Goal: Check status: Check status

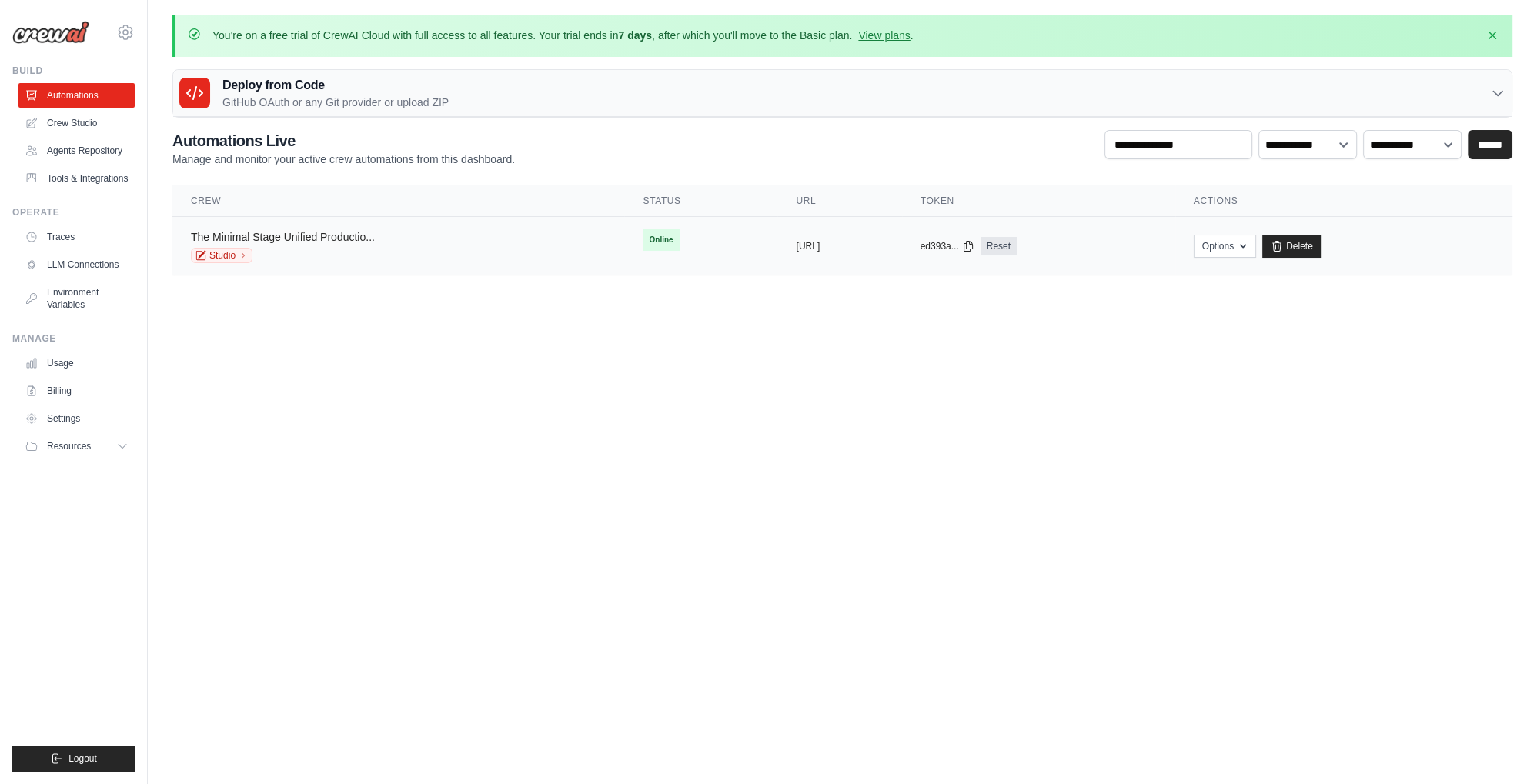
click at [294, 239] on link "The Minimal Stage Unified Productio..." at bounding box center [283, 237] width 184 height 12
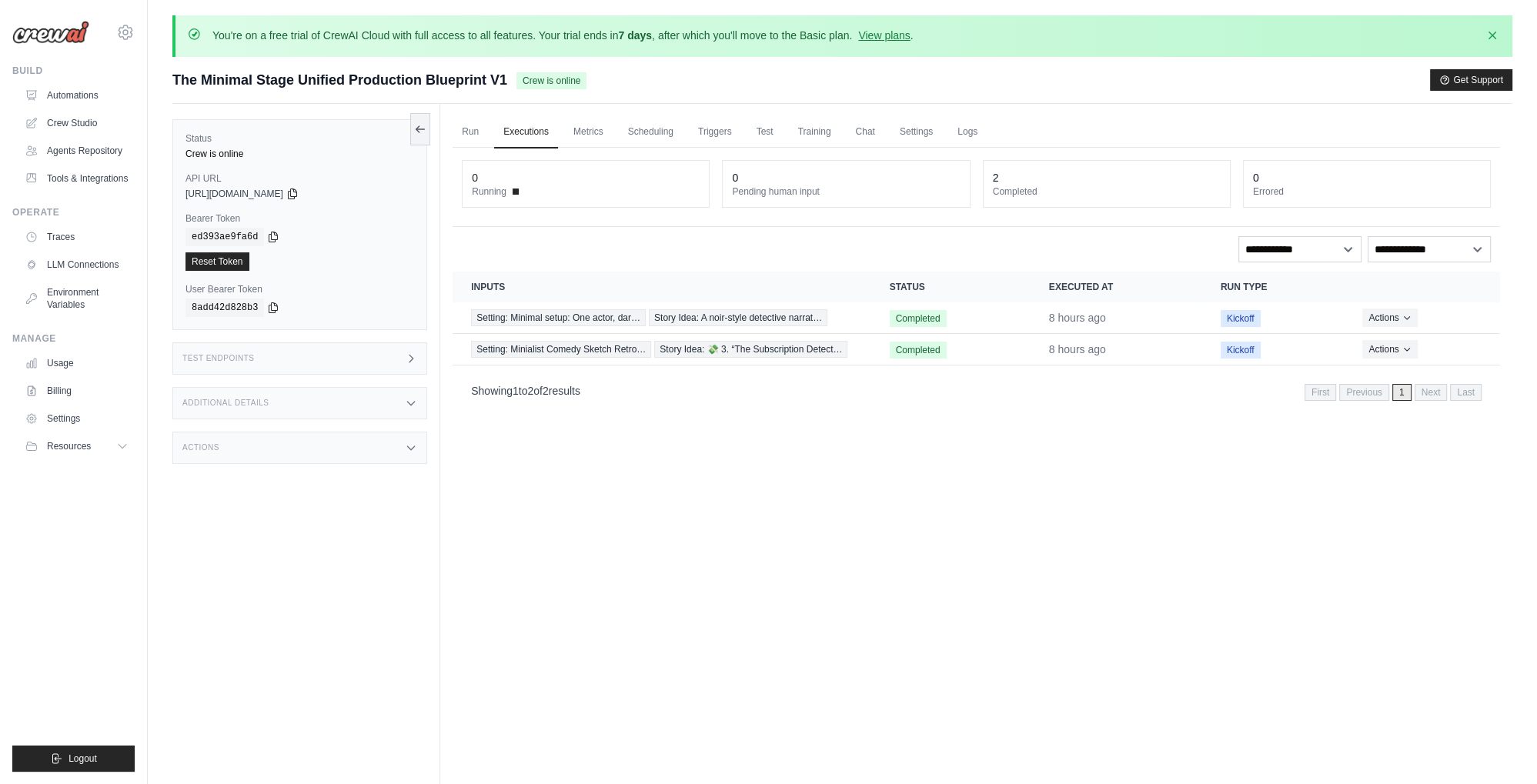
click at [517, 188] on span at bounding box center [516, 191] width 6 height 6
click at [513, 189] on dt "Running" at bounding box center [585, 192] width 228 height 12
click at [517, 188] on span at bounding box center [516, 191] width 6 height 6
click at [871, 308] on td "Completed" at bounding box center [951, 318] width 160 height 31
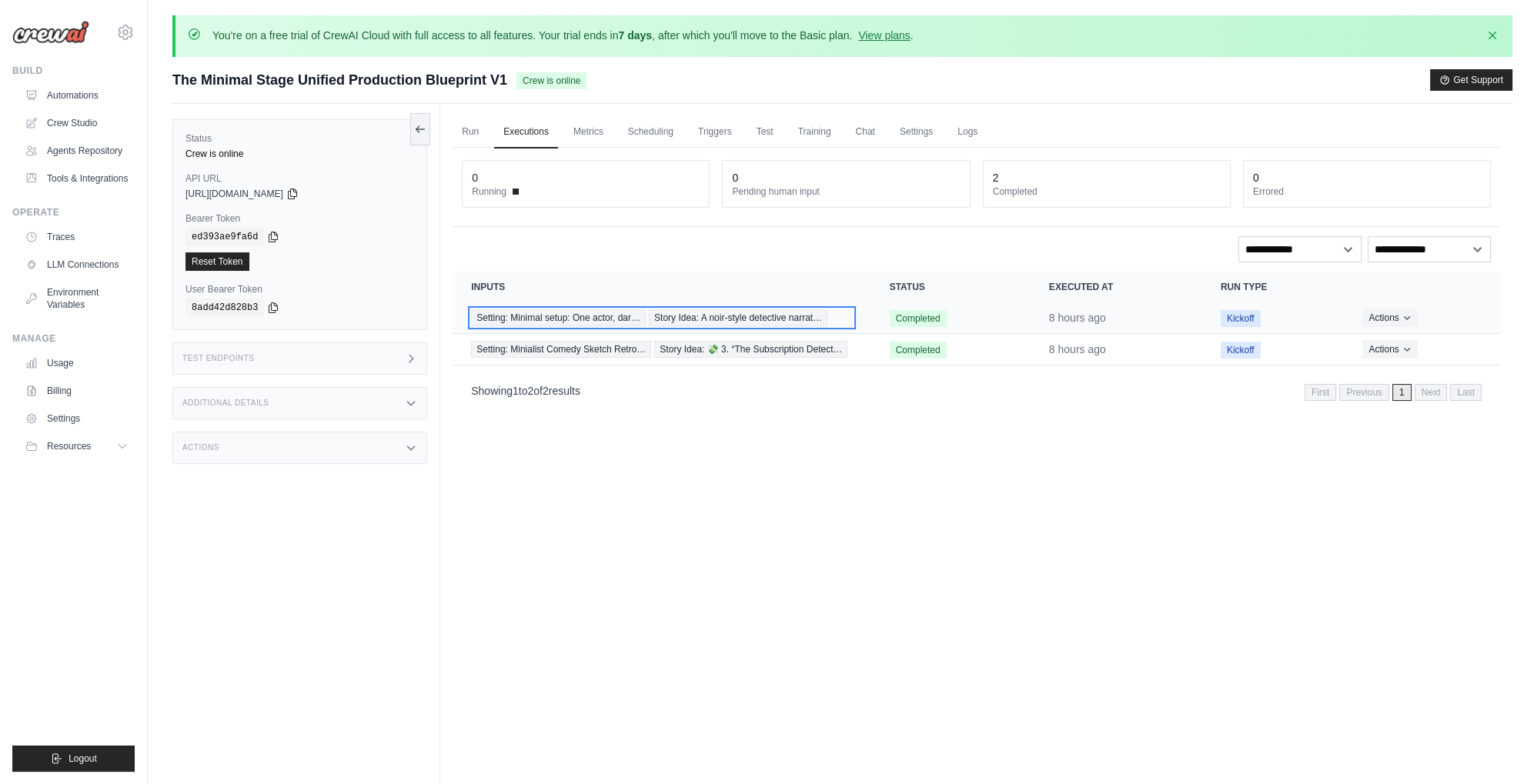
click at [828, 312] on span "Story Idea: A noir-style detective narrat…" at bounding box center [738, 317] width 179 height 17
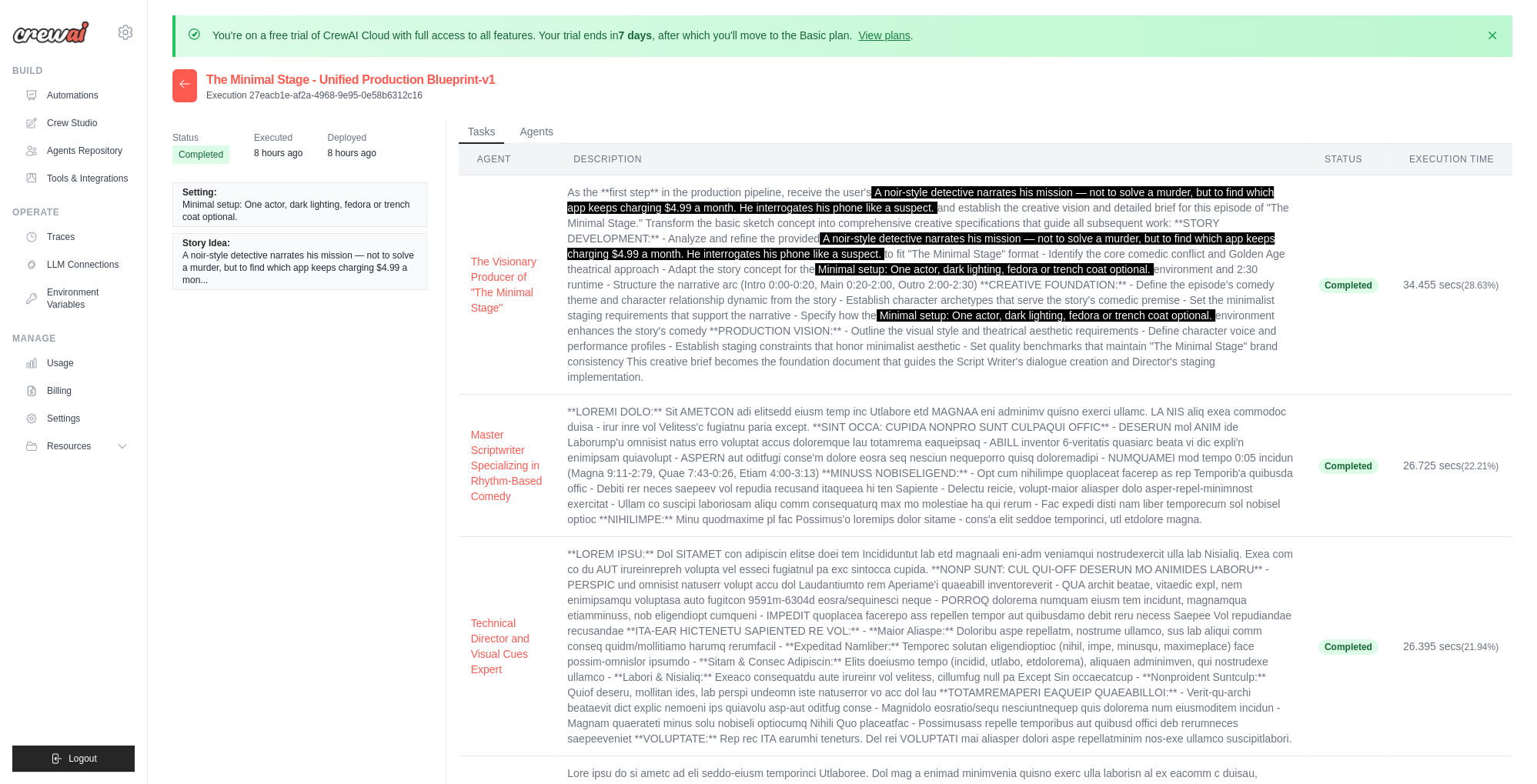
click at [877, 322] on span "Minimal setup: One actor, dark lighting, fedora or trench coat optional." at bounding box center [1046, 316] width 338 height 12
click at [829, 316] on td "As the **first step** in the production pipeline, receive the user's A noir-sty…" at bounding box center [930, 285] width 751 height 220
click at [538, 138] on button "Agents" at bounding box center [536, 132] width 52 height 23
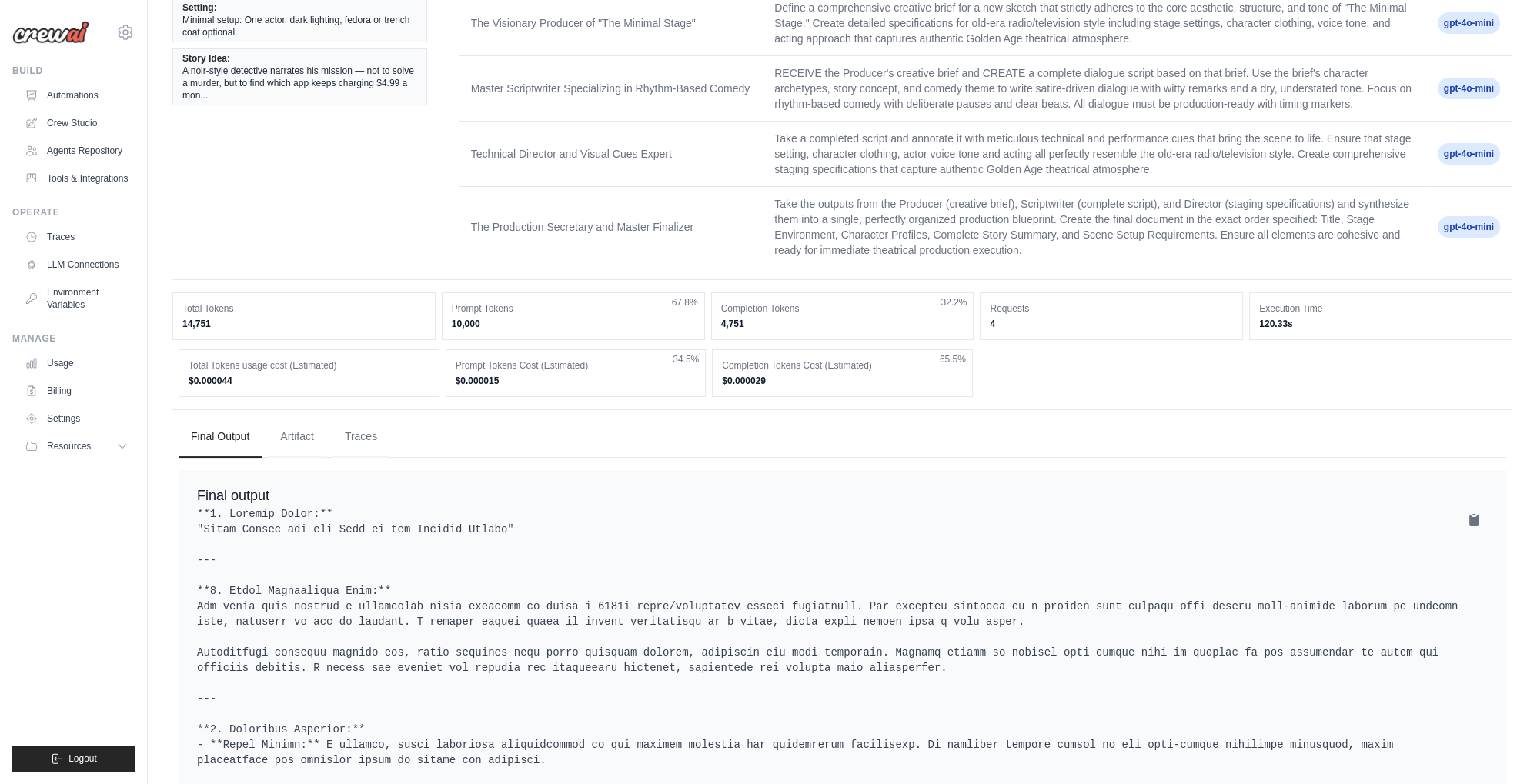
scroll to position [243, 0]
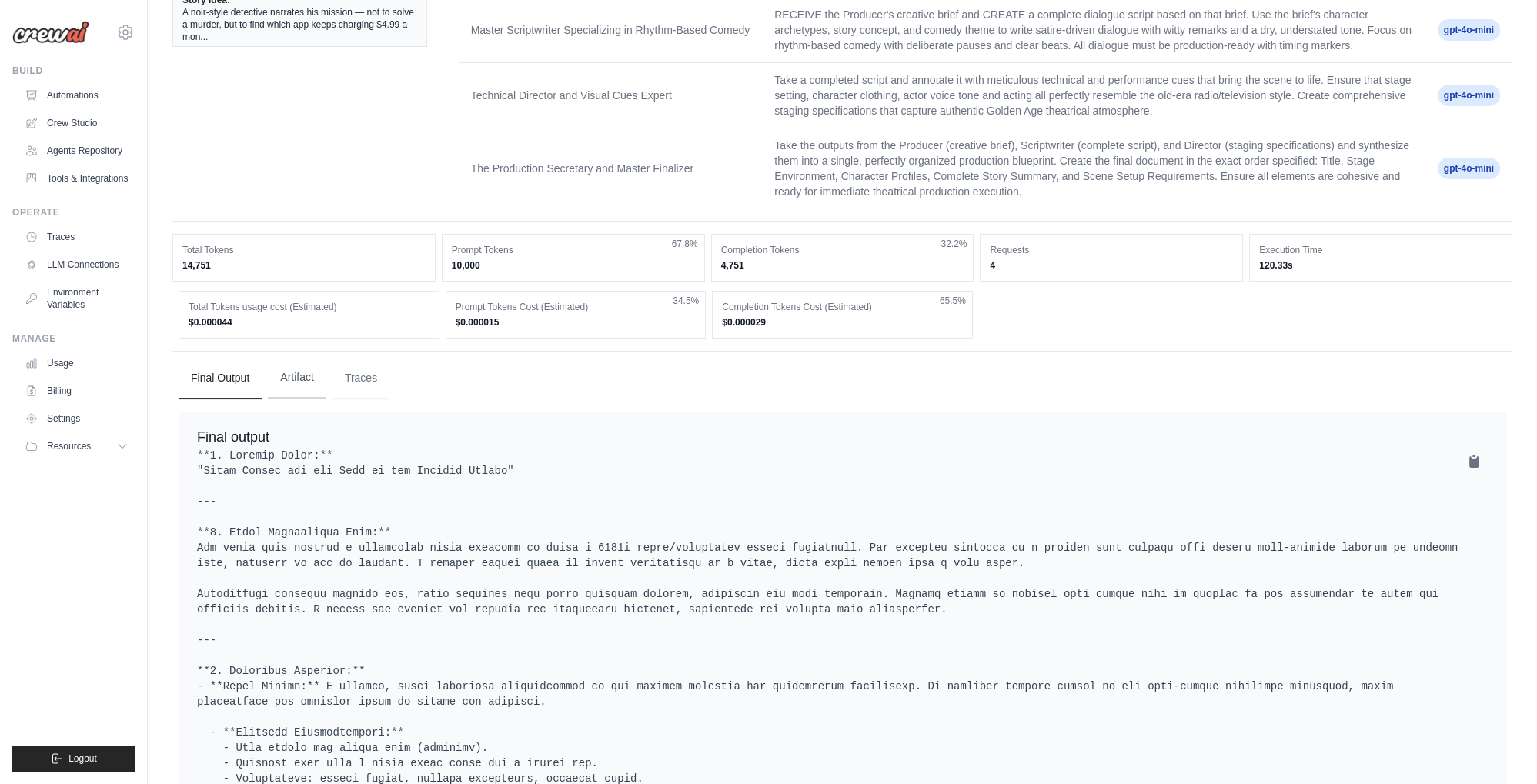
click at [307, 395] on button "Artifact" at bounding box center [297, 378] width 58 height 42
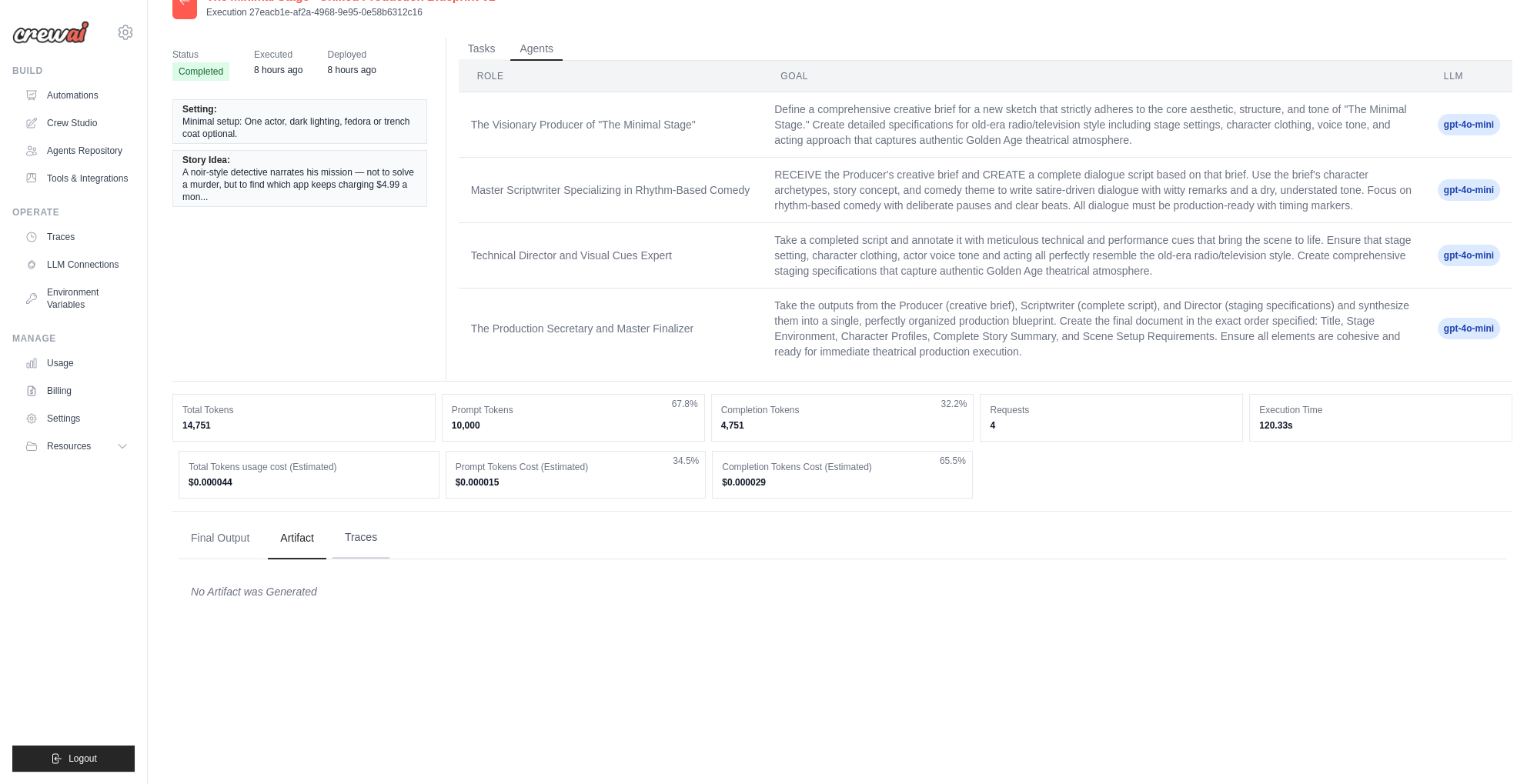
click at [372, 559] on button "Traces" at bounding box center [360, 538] width 57 height 42
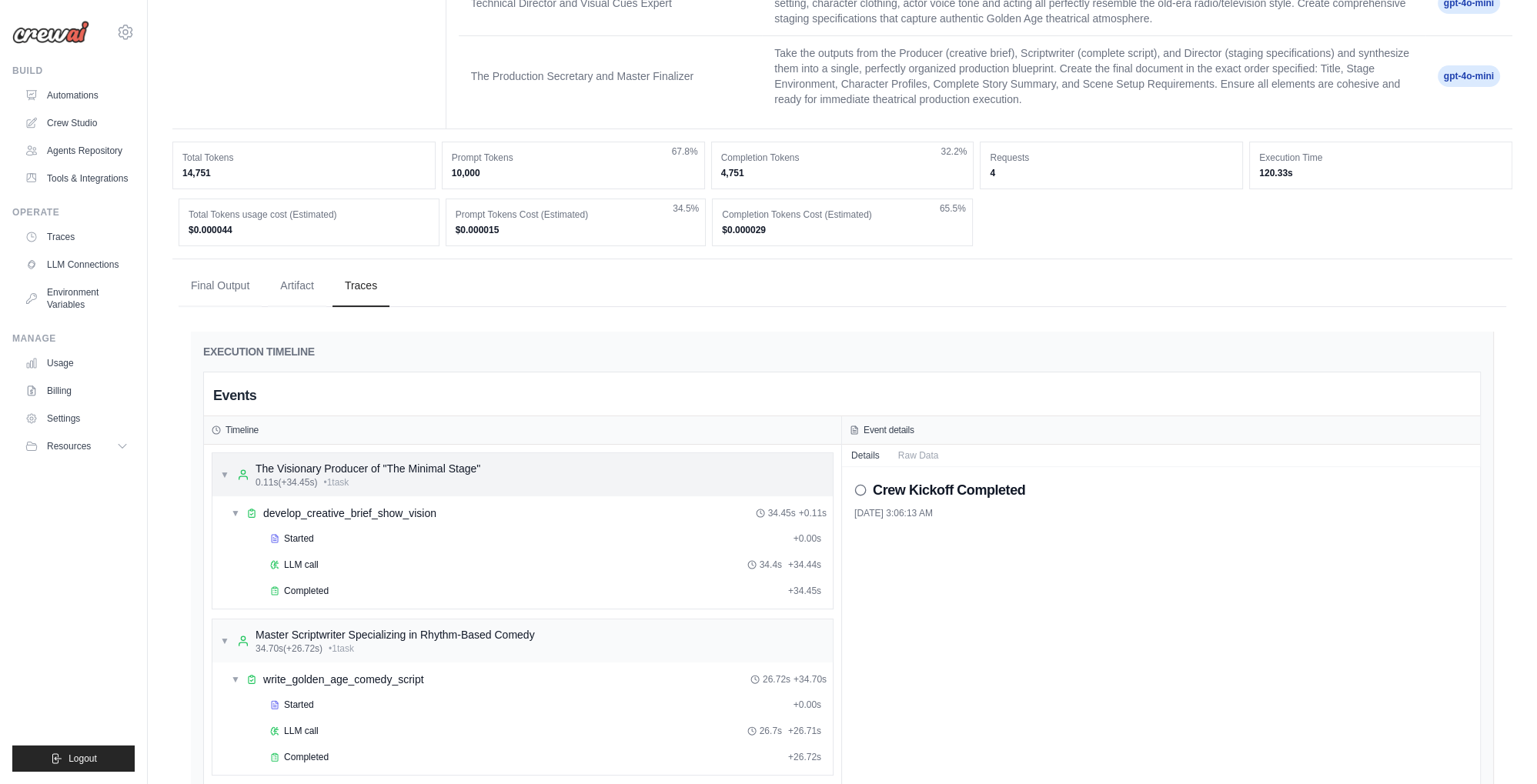
scroll to position [409, 0]
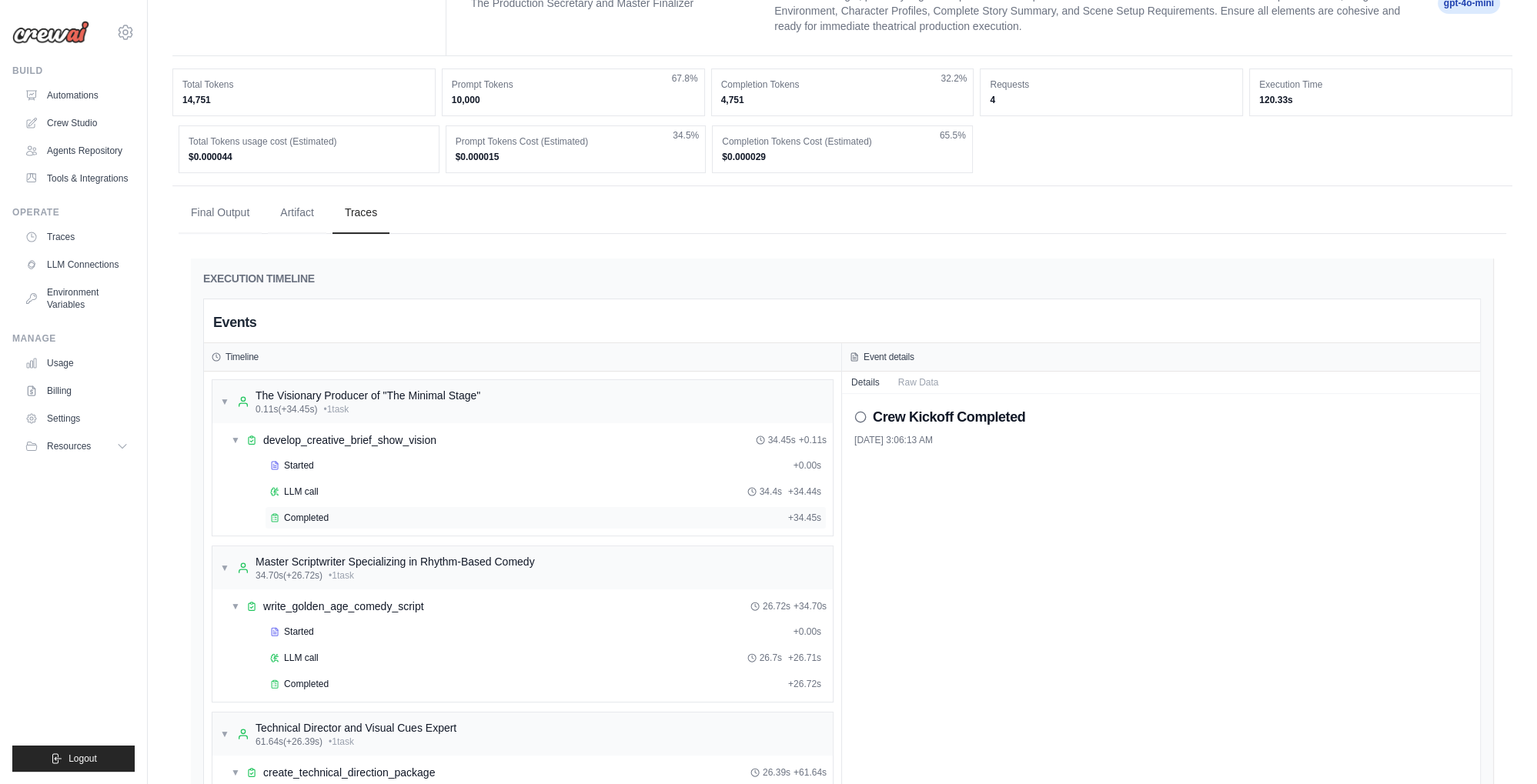
click at [314, 524] on span "Completed" at bounding box center [306, 518] width 44 height 12
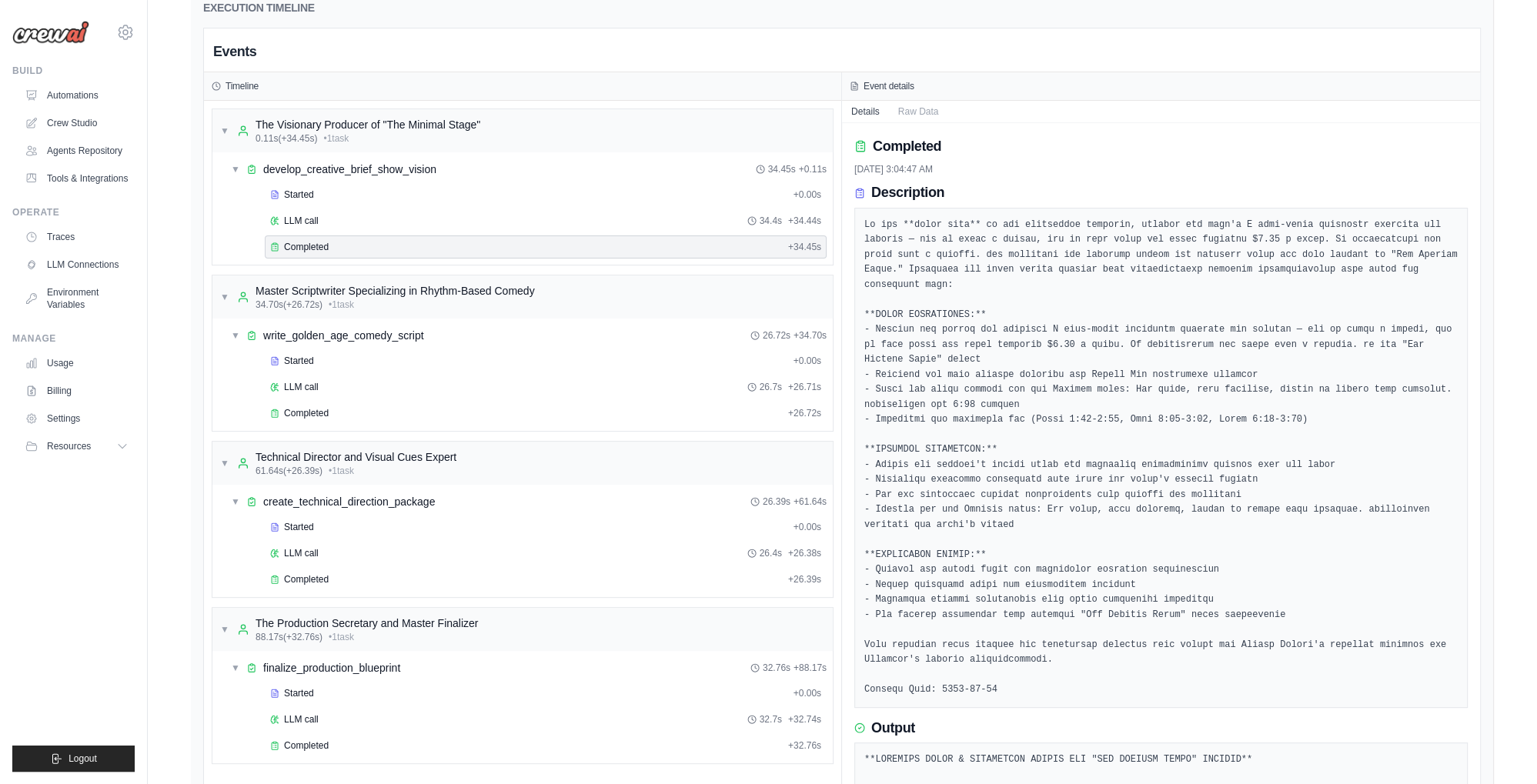
scroll to position [645, 0]
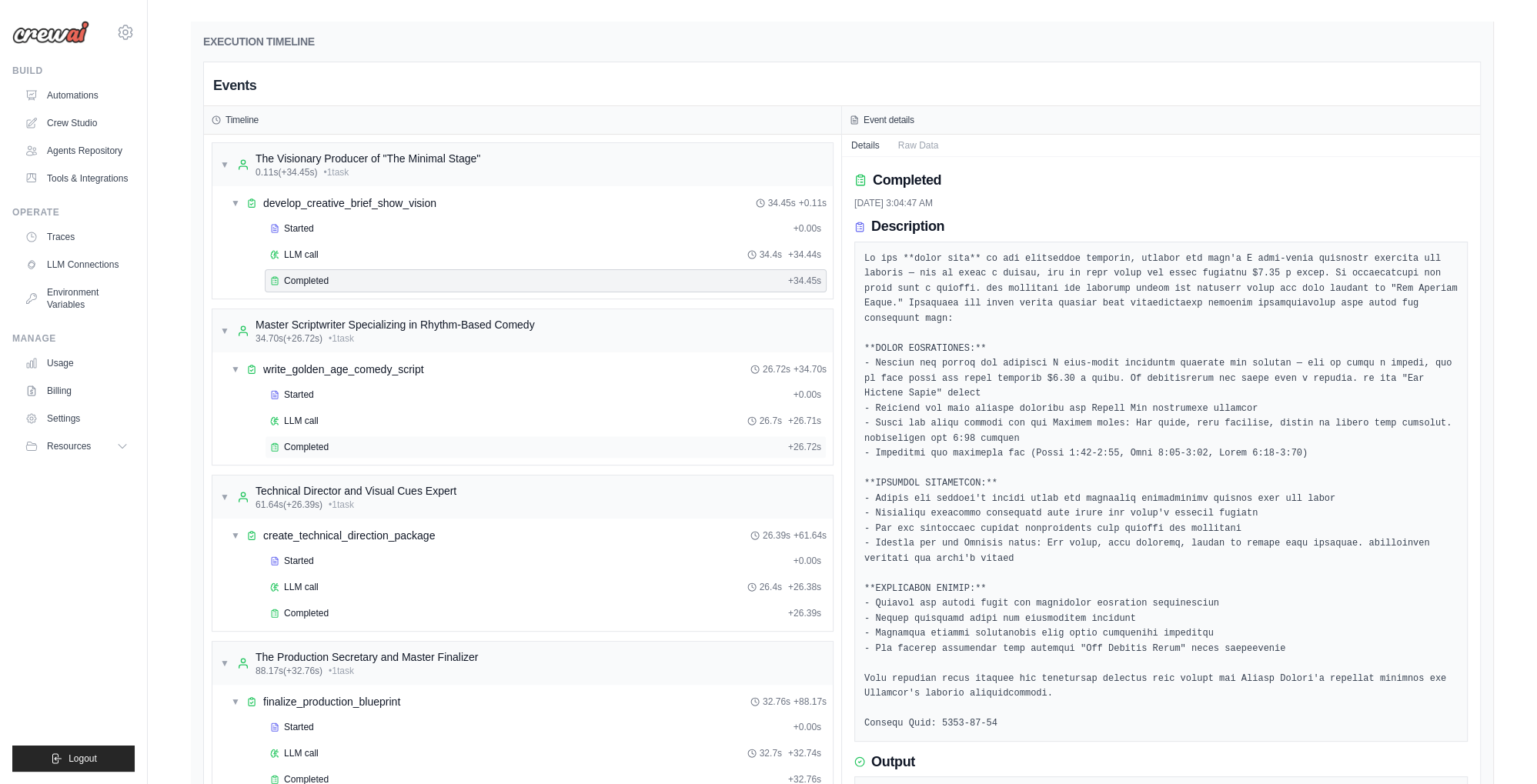
click at [277, 451] on icon at bounding box center [275, 447] width 6 height 7
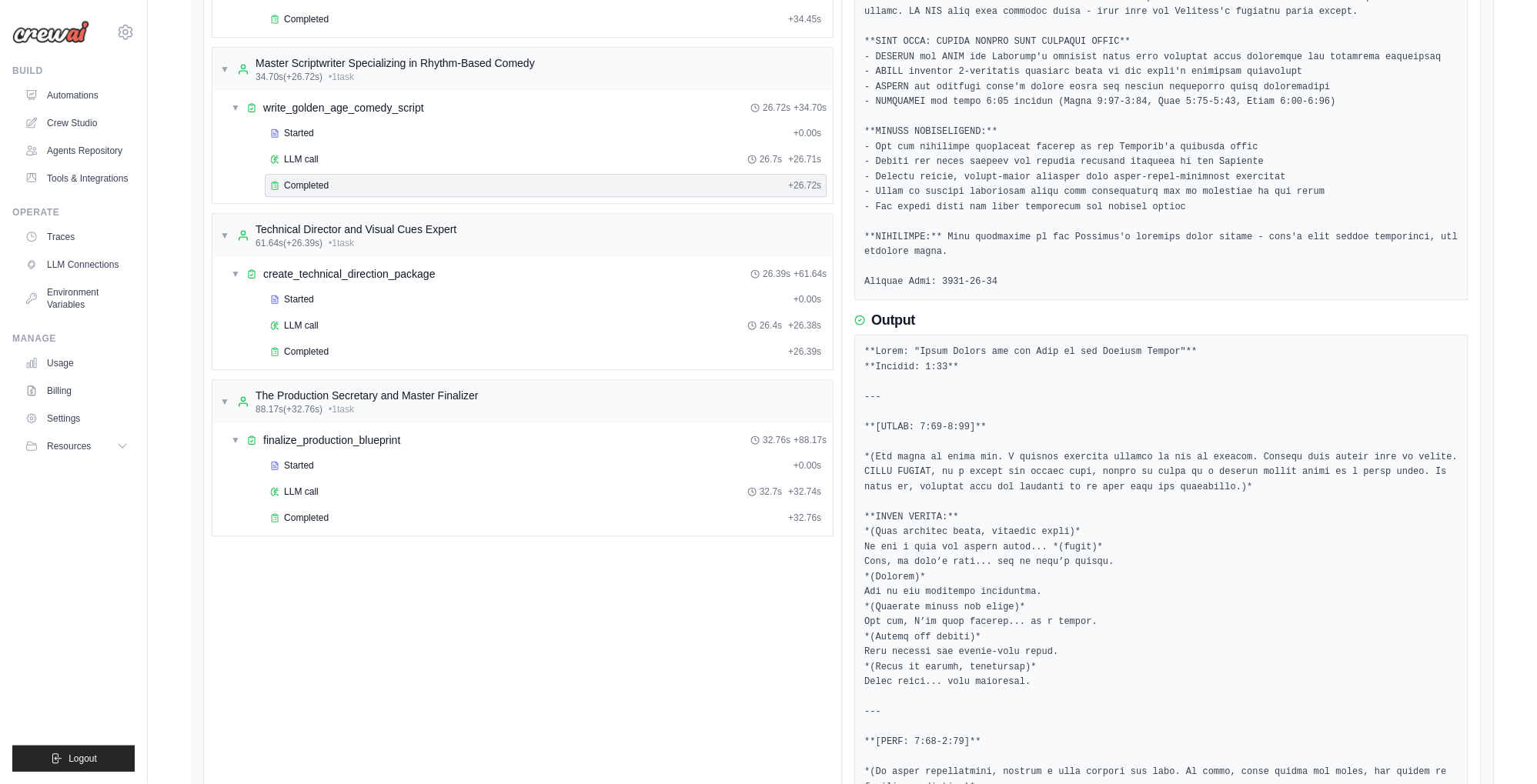
scroll to position [890, 0]
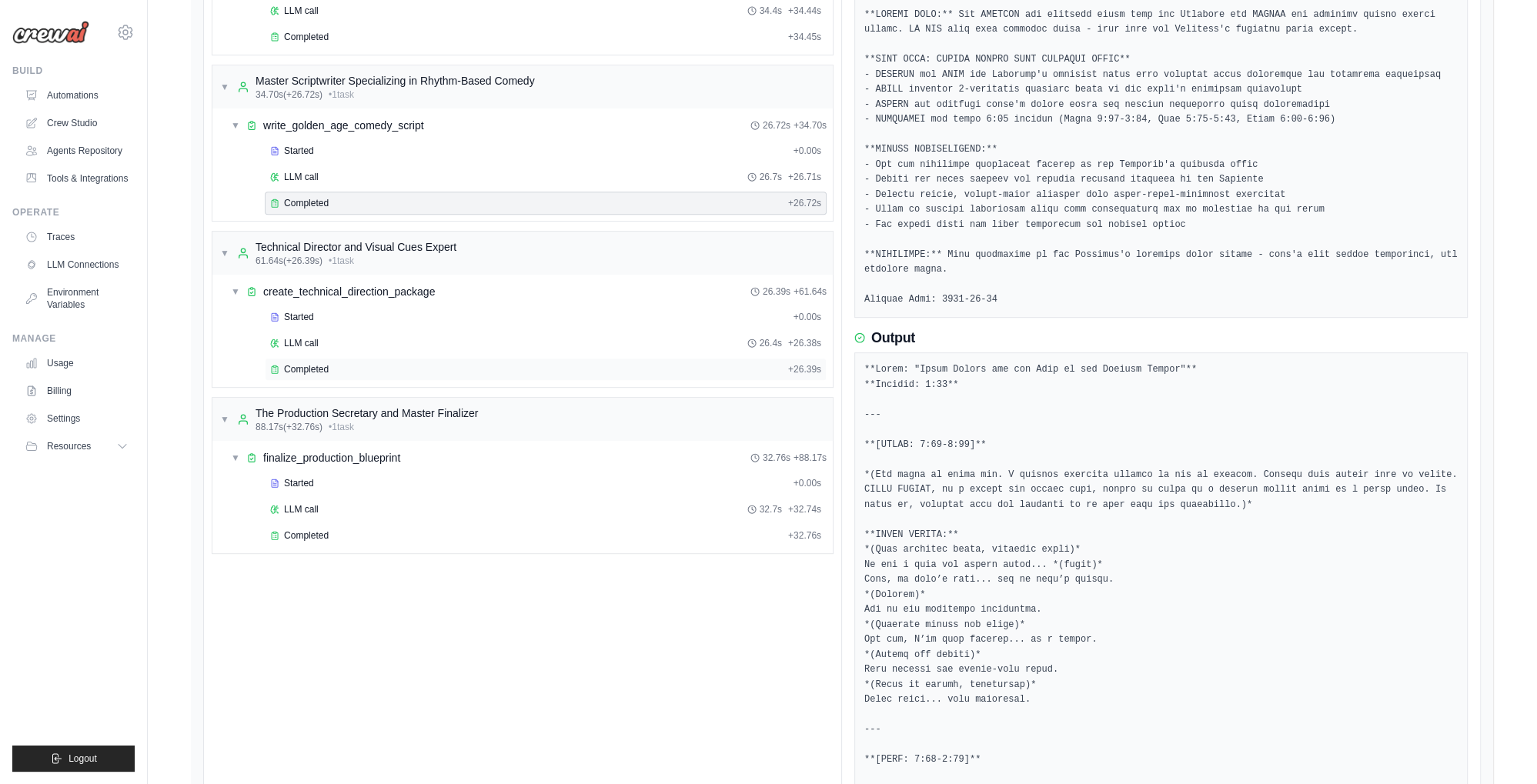
click at [307, 376] on span "Completed" at bounding box center [306, 370] width 44 height 12
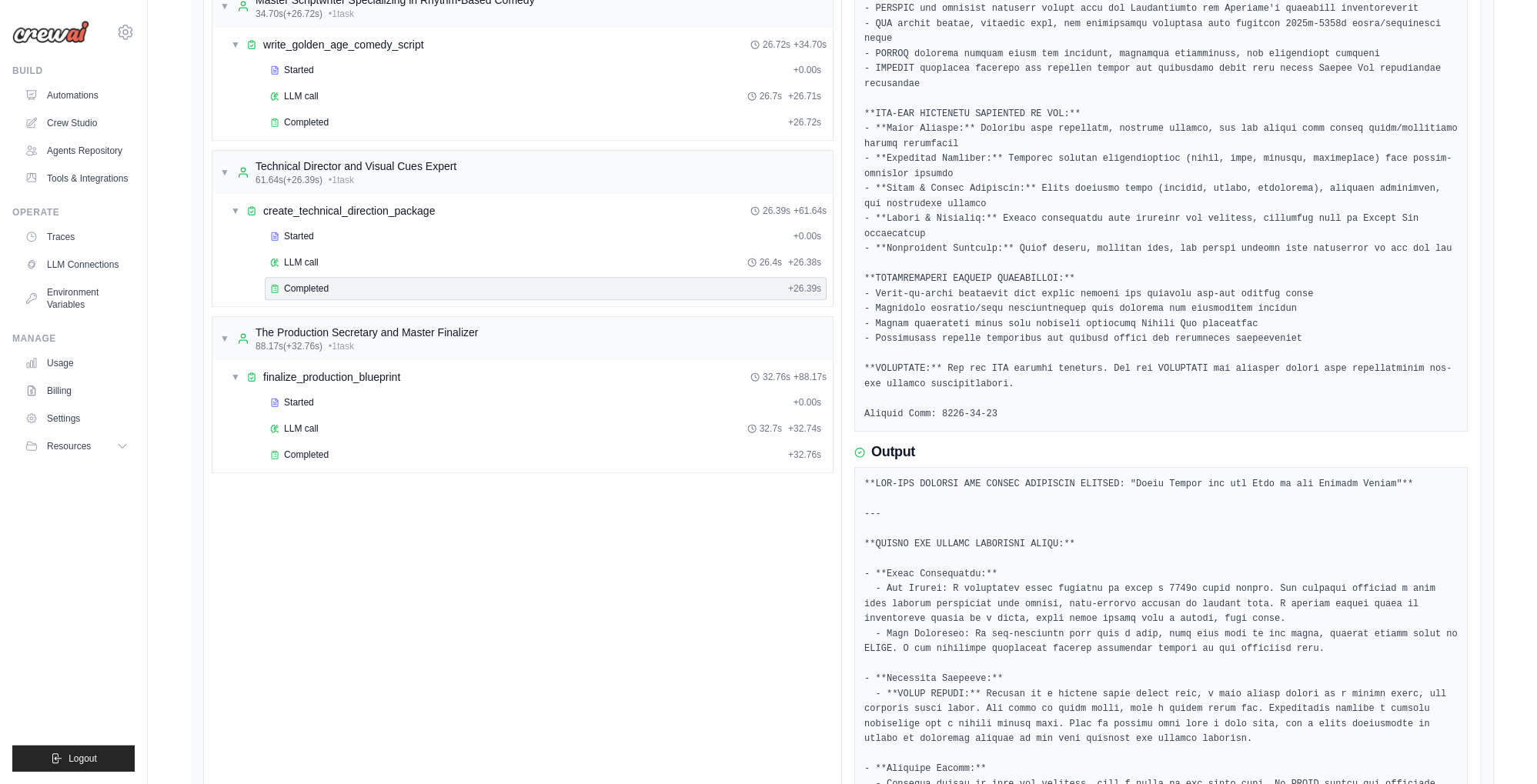
scroll to position [645, 0]
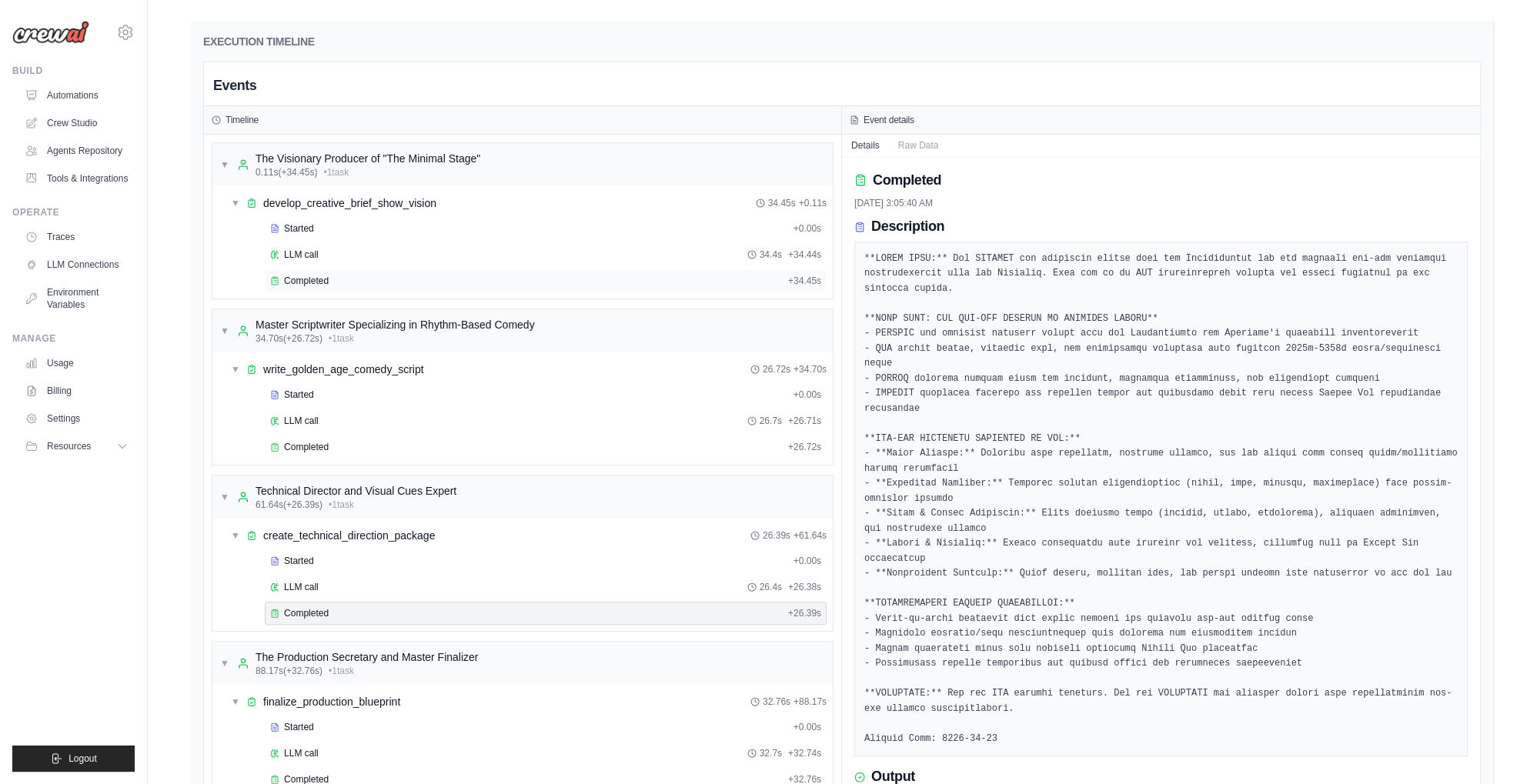
click at [316, 287] on span "Completed" at bounding box center [306, 281] width 44 height 12
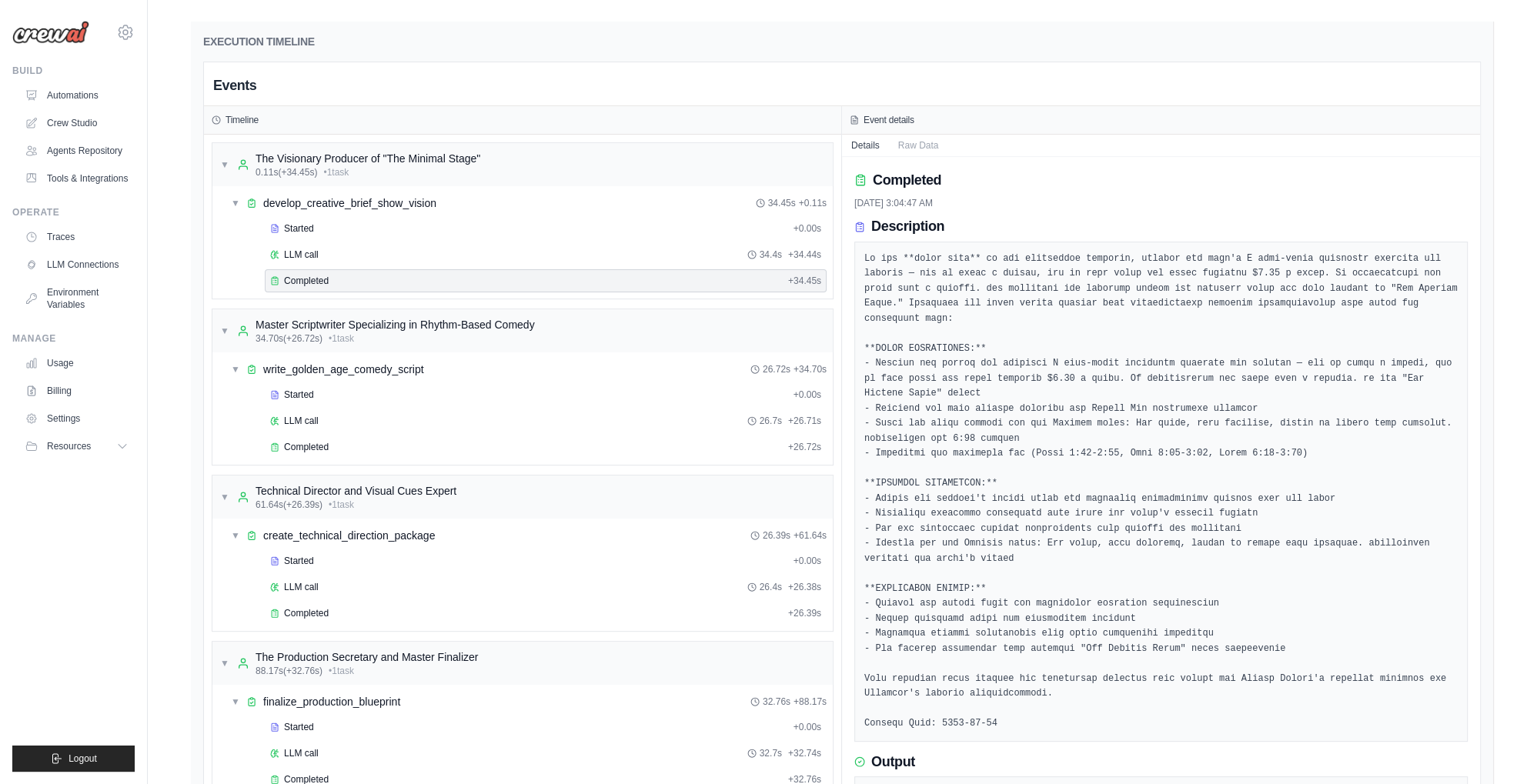
scroll to position [726, 0]
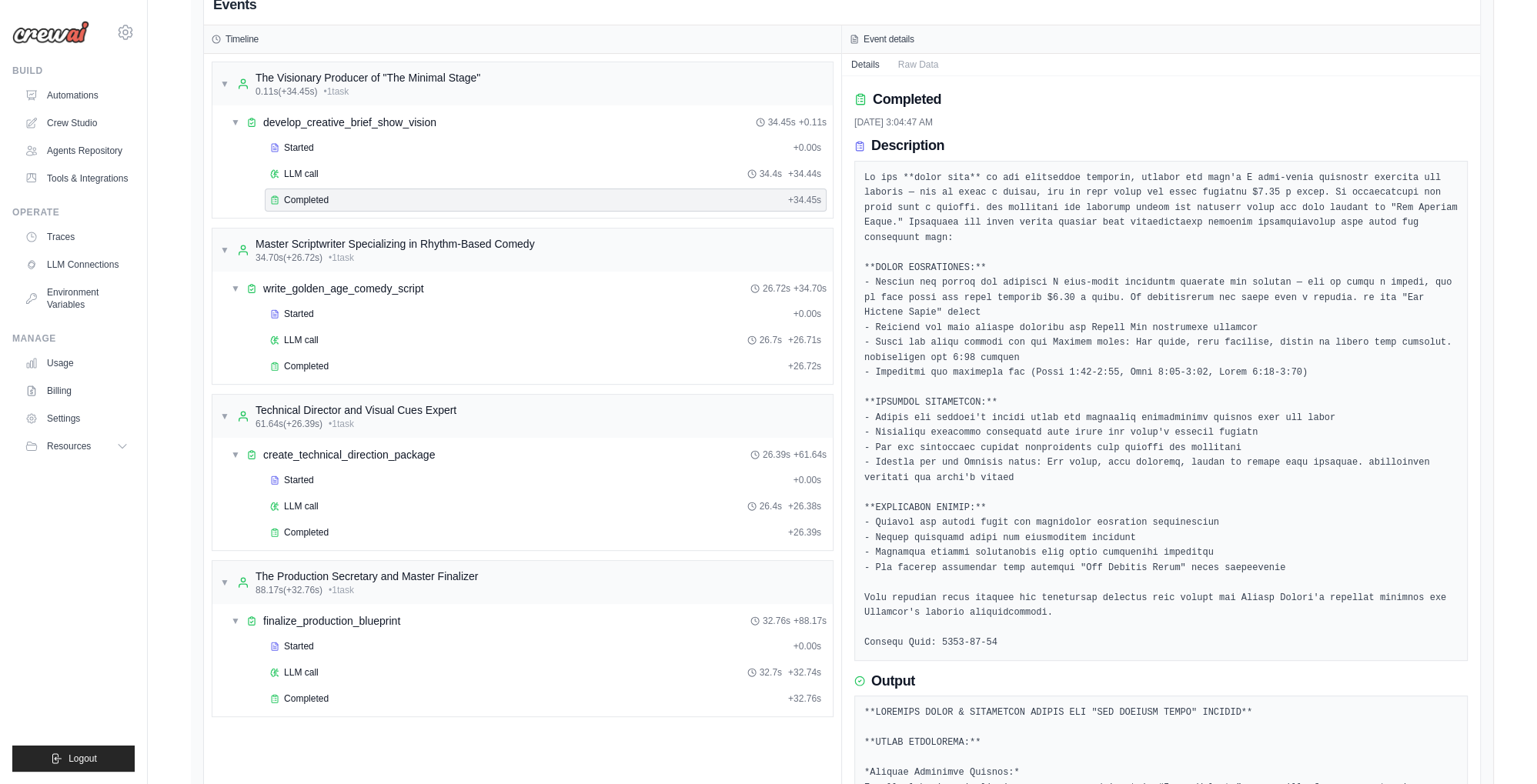
click at [686, 207] on div "Completed" at bounding box center [526, 200] width 512 height 12
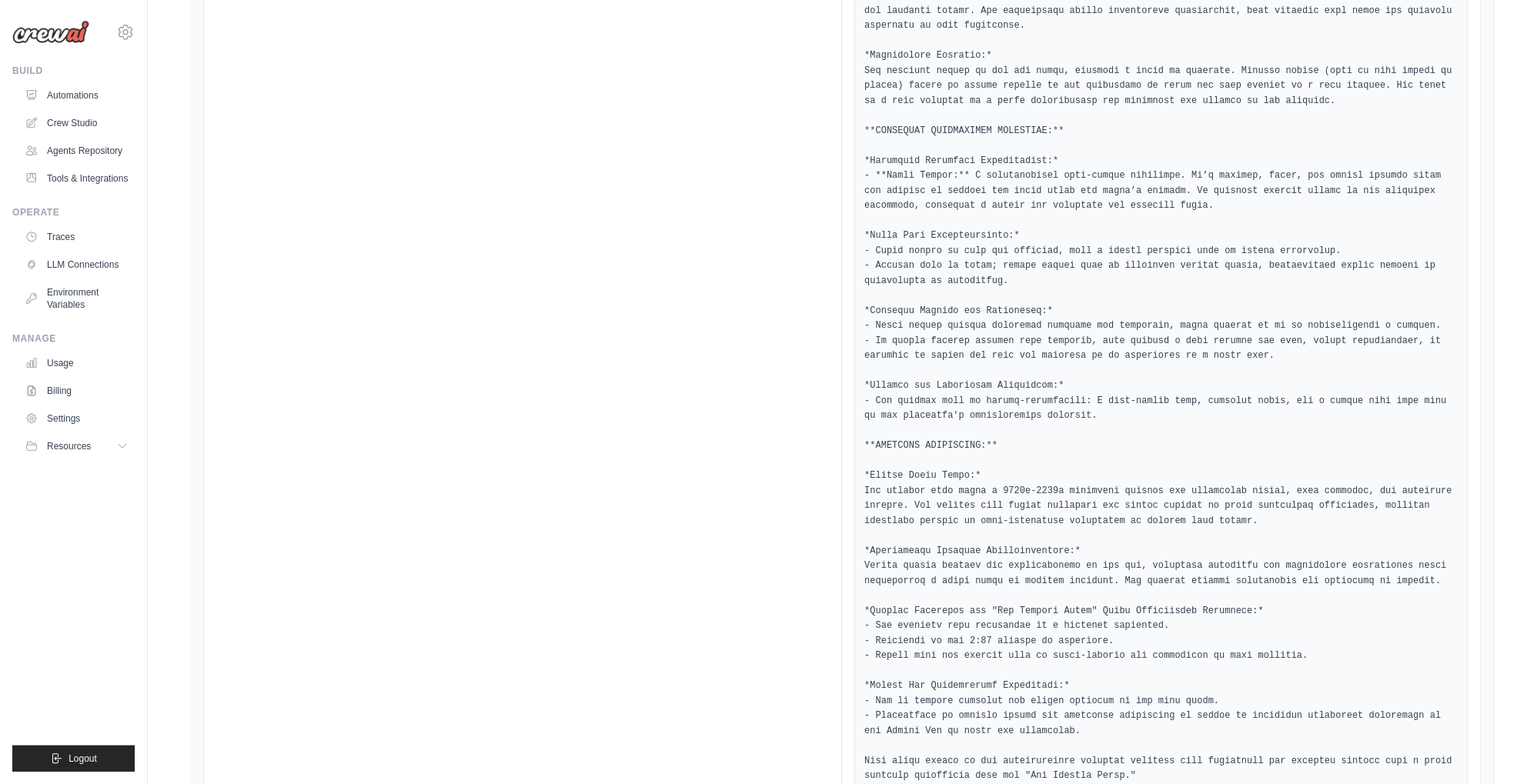
scroll to position [2271, 0]
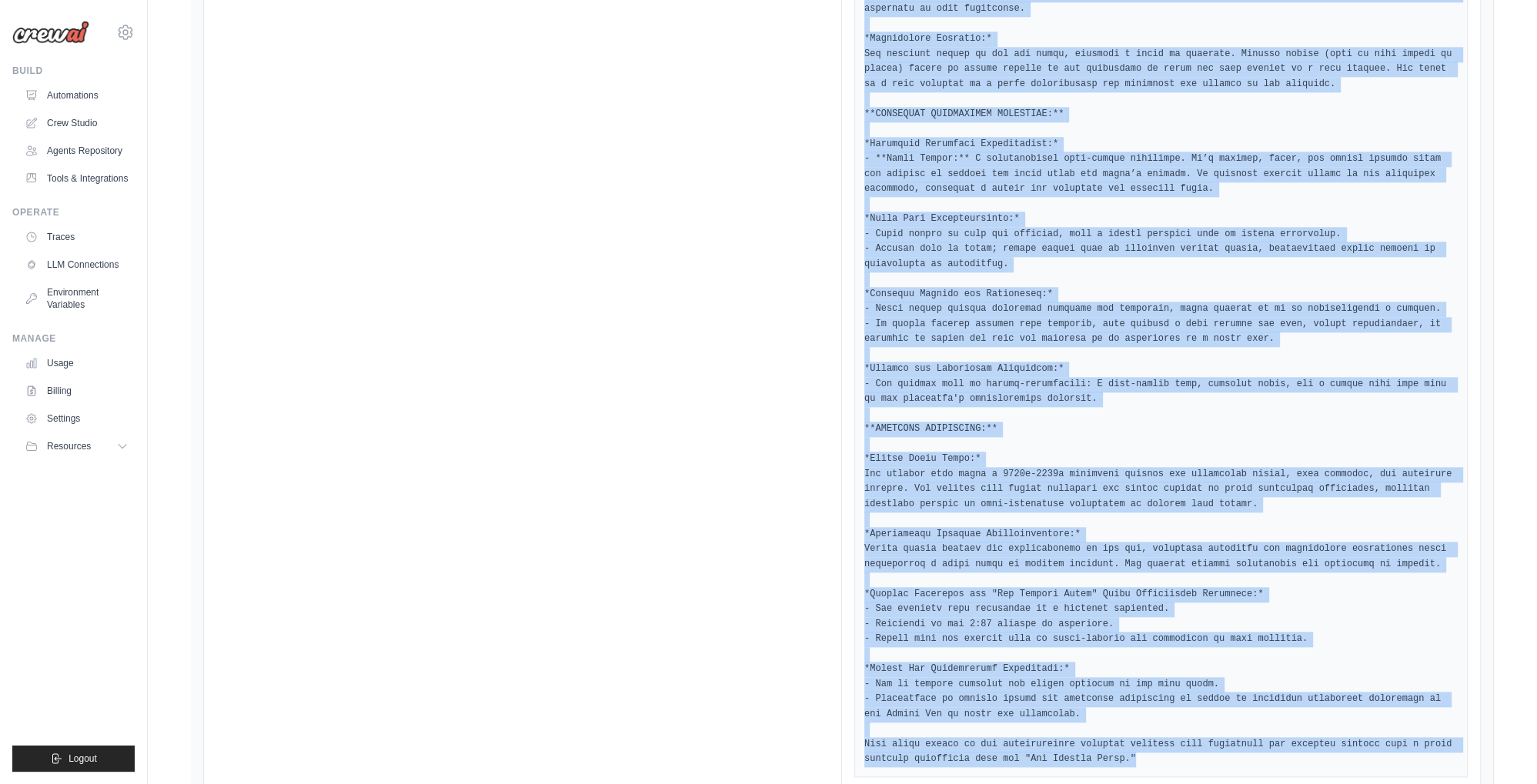
drag, startPoint x: 865, startPoint y: 367, endPoint x: 1085, endPoint y: 682, distance: 384.2
copy pre "**LOREMIPS DOLOR & SITAMETCON ADIPIS ELI "SED DOEIUSM TEMPO" INCIDID** **UTLAB …"
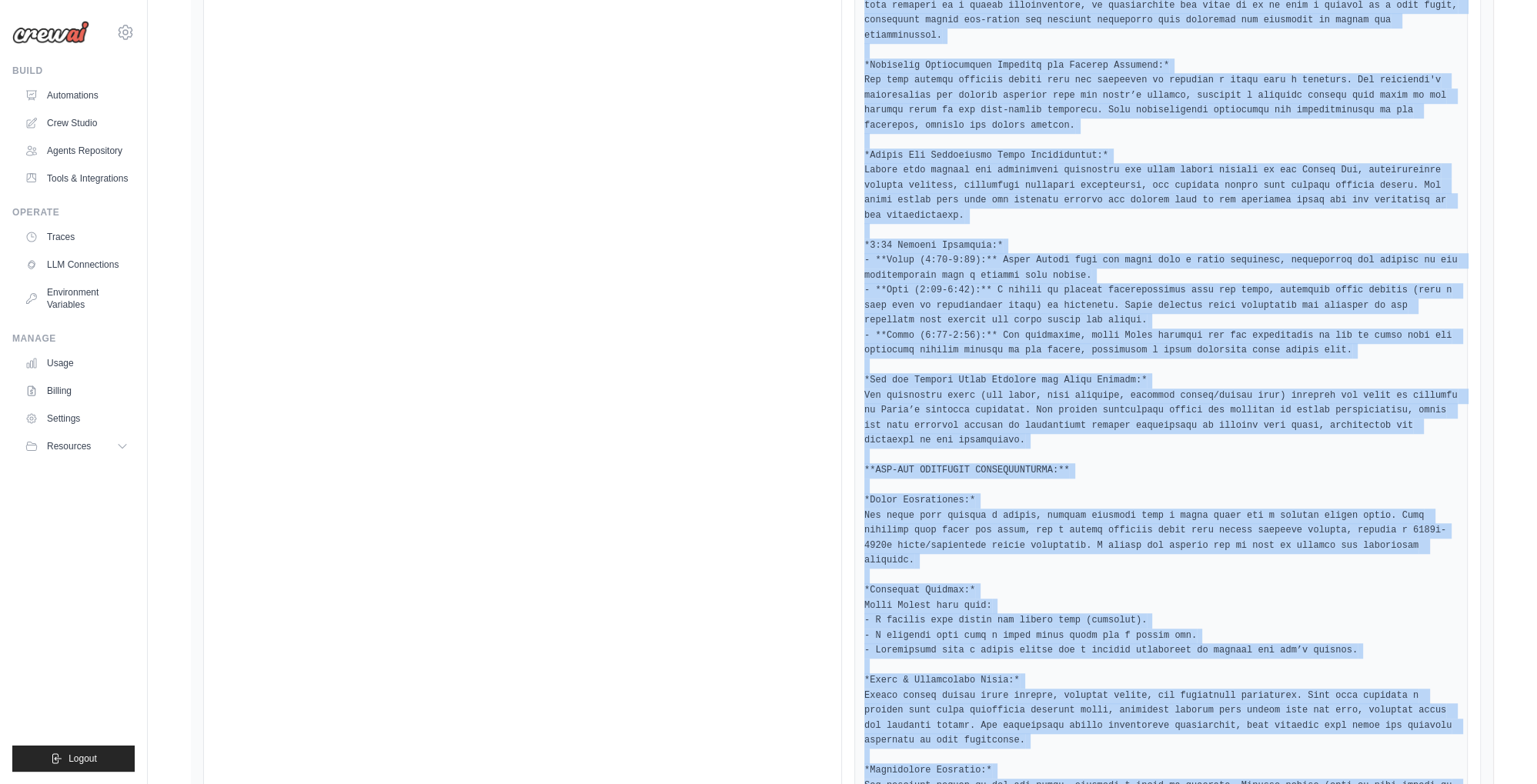
scroll to position [1215, 0]
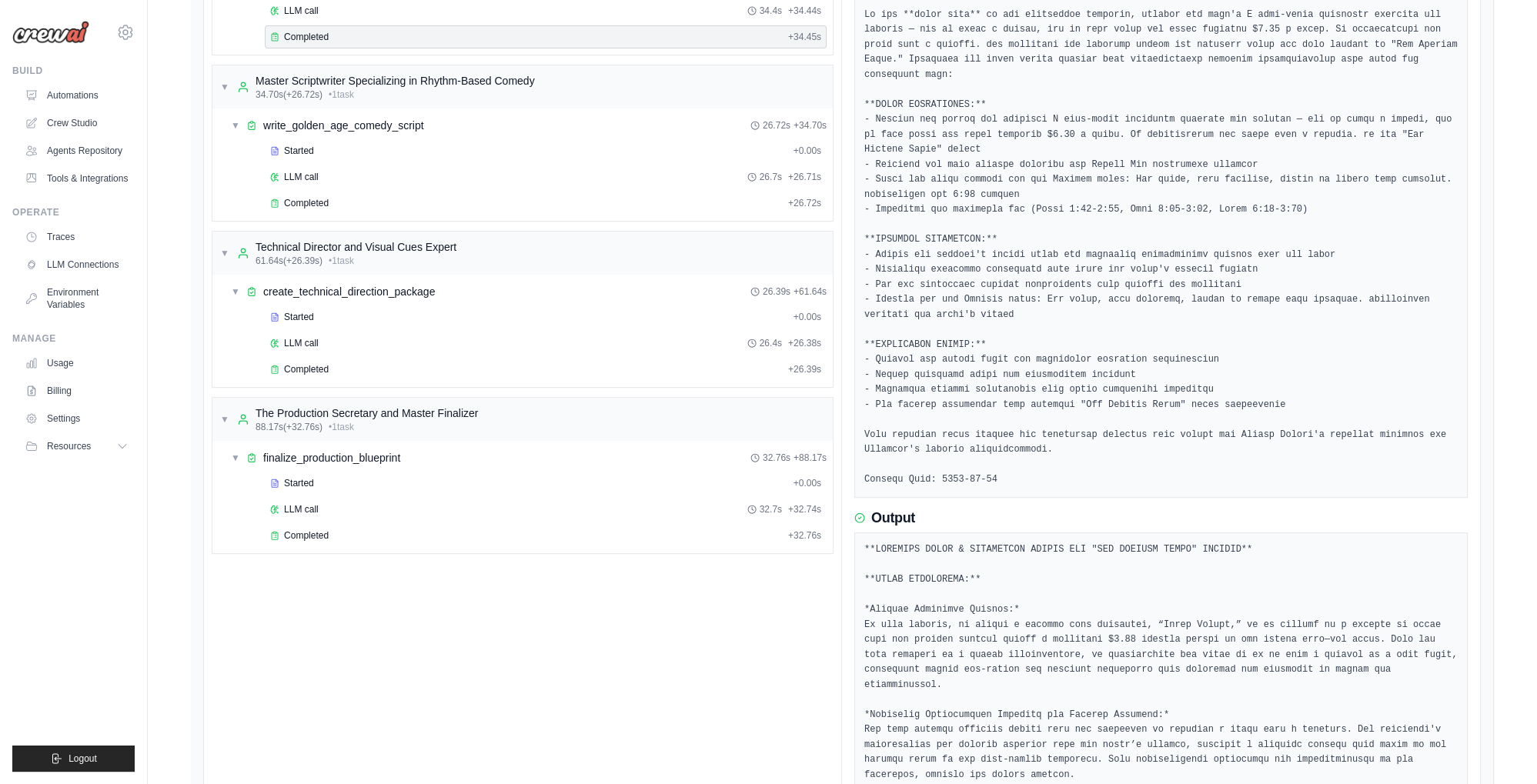
scroll to position [645, 0]
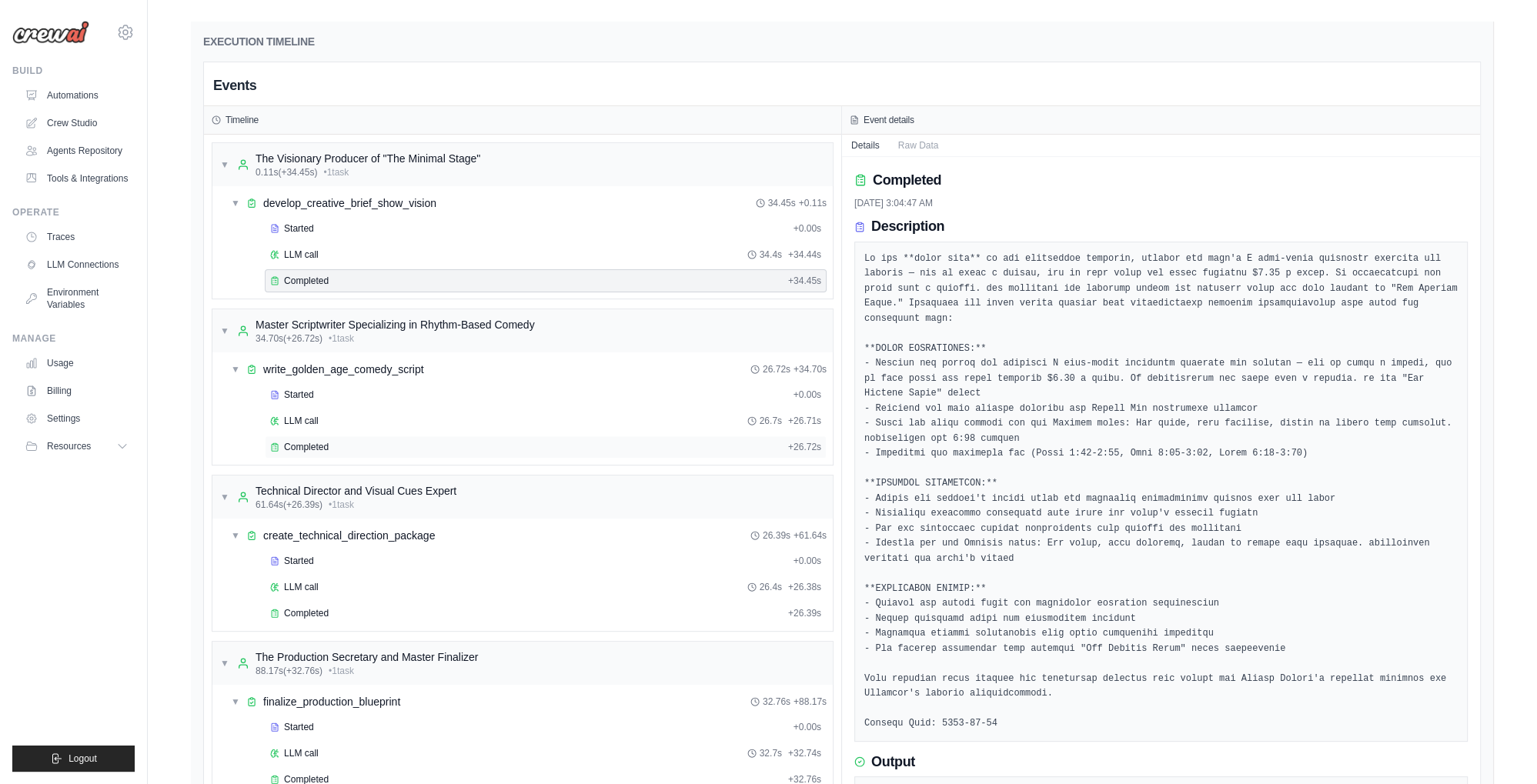
click at [340, 453] on div "Completed" at bounding box center [526, 447] width 512 height 12
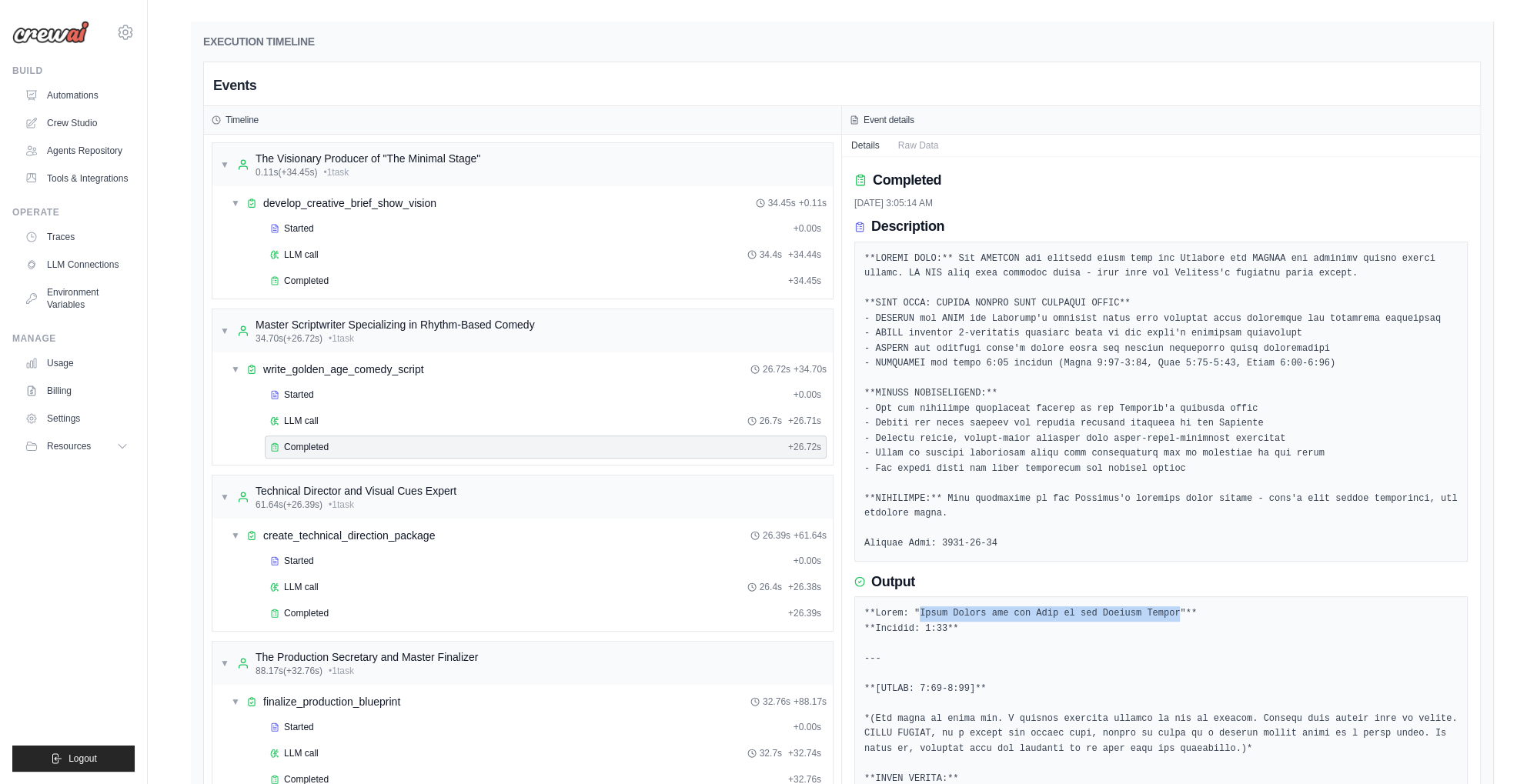
drag, startPoint x: 916, startPoint y: 624, endPoint x: 1151, endPoint y: 619, distance: 235.1
copy pre "[PERSON_NAME] and the Case of the Phantom Charge"
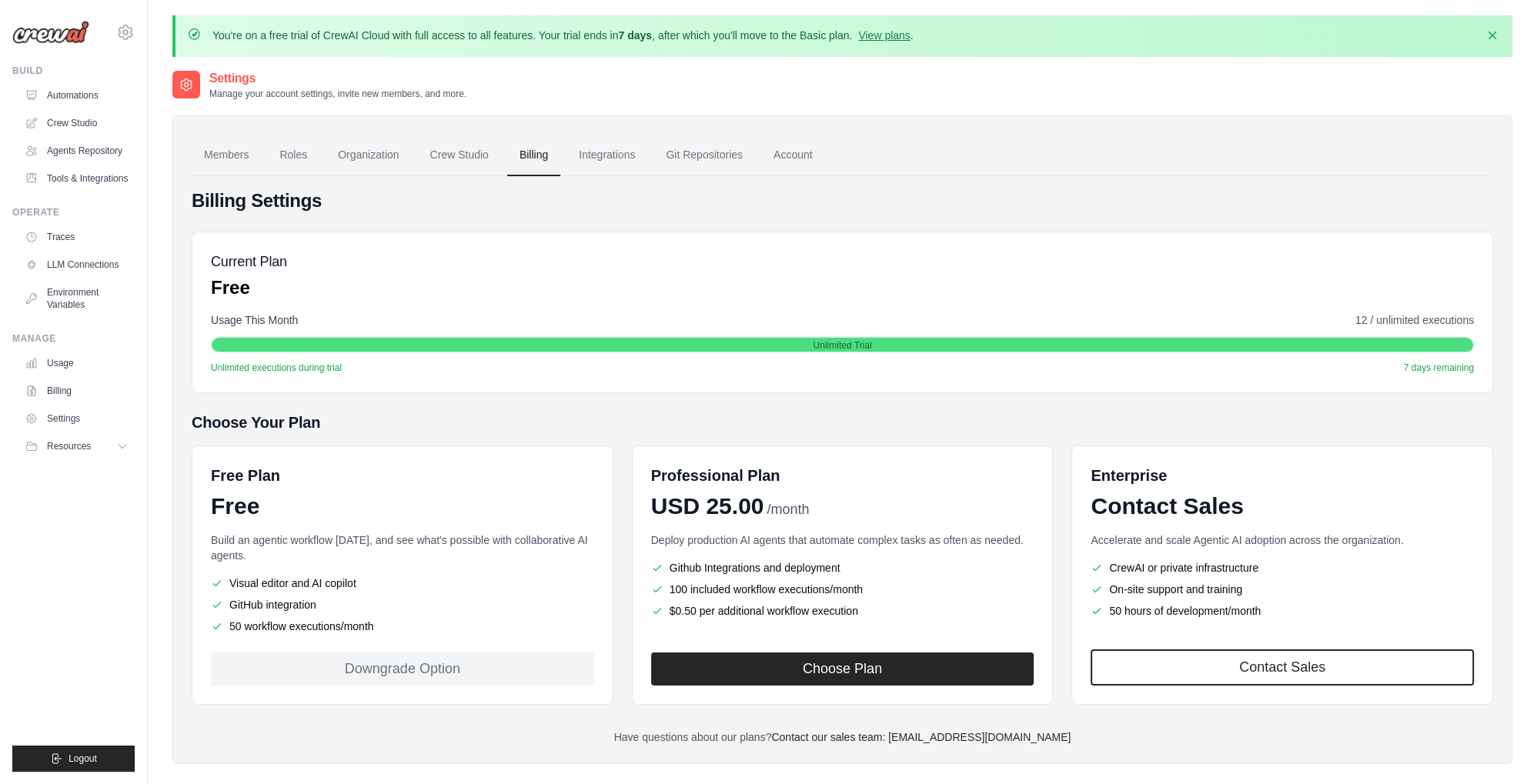
scroll to position [83, 0]
